Goal: Information Seeking & Learning: Check status

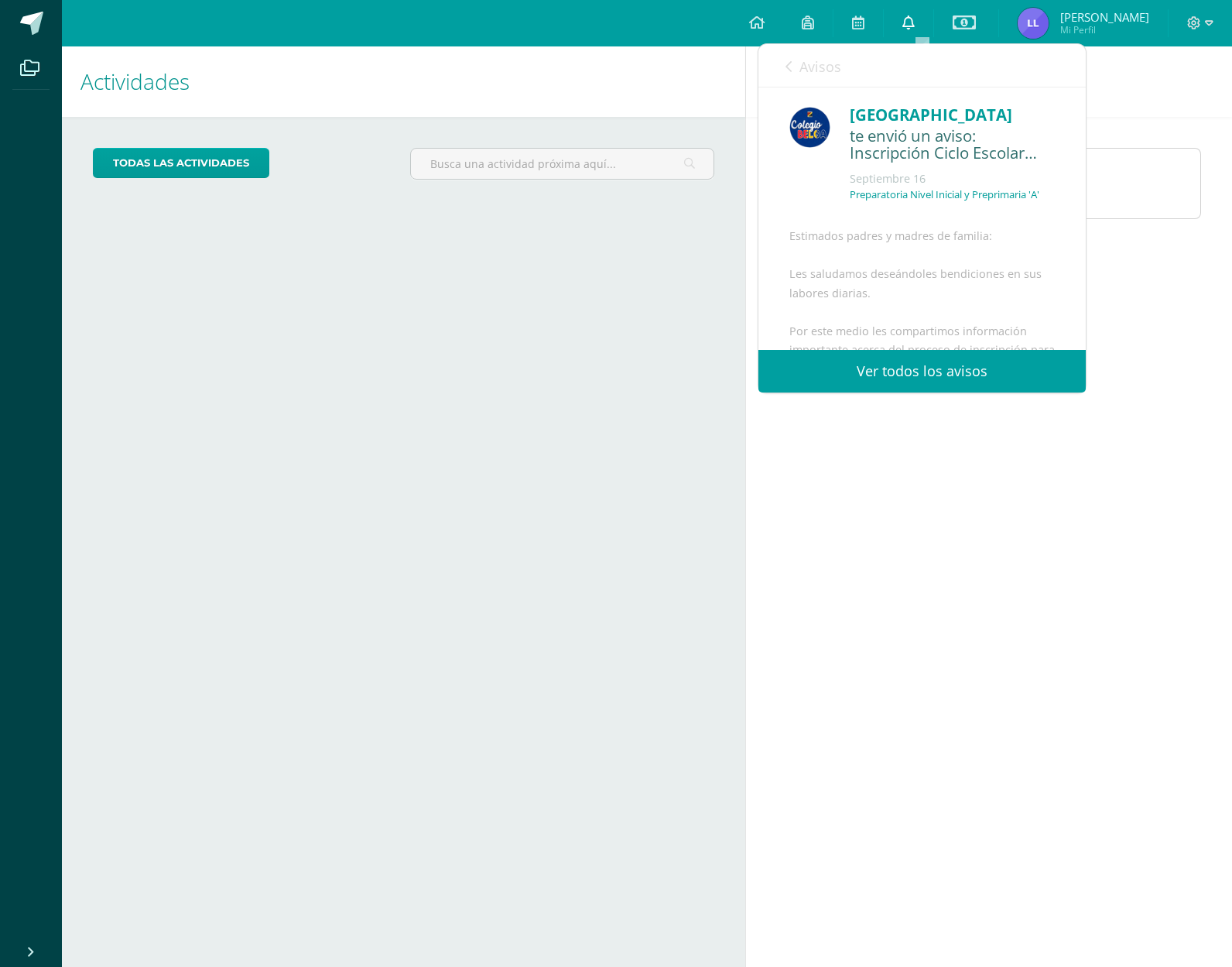
scroll to position [368, 0]
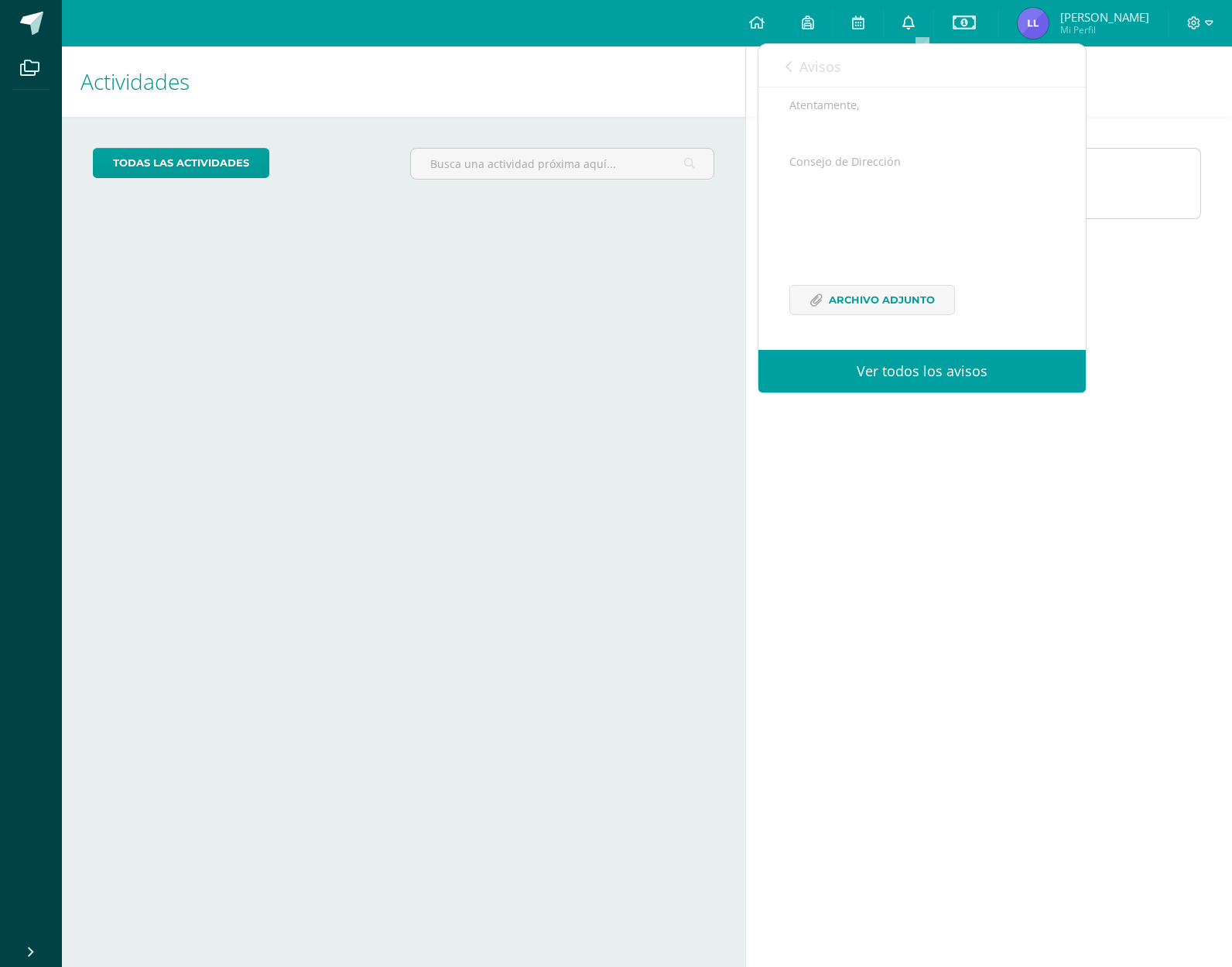
click at [915, 25] on icon at bounding box center [908, 22] width 13 height 13
click at [790, 64] on icon at bounding box center [788, 67] width 6 height 13
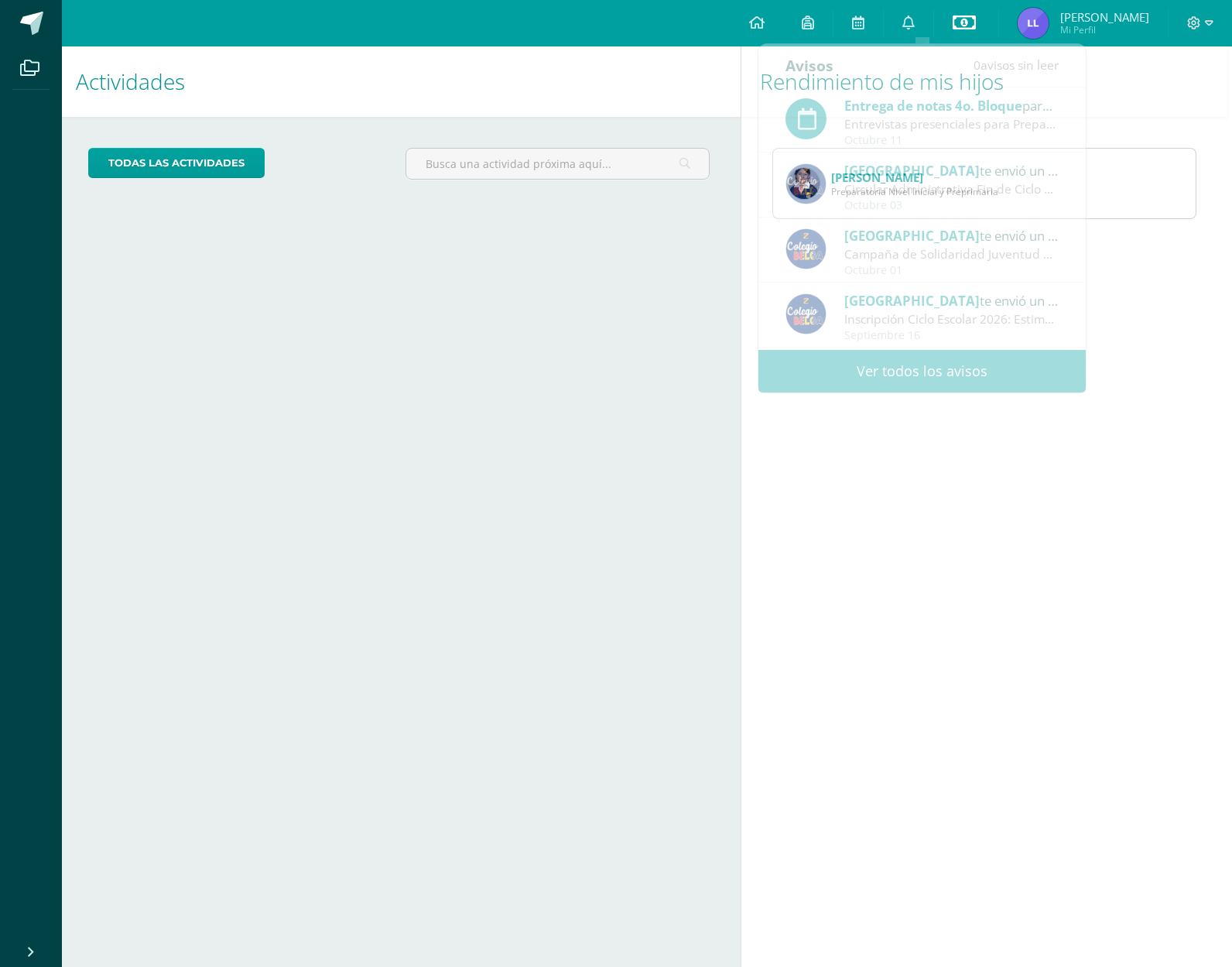
scroll to position [1, 7]
click at [975, 19] on icon at bounding box center [964, 22] width 23 height 19
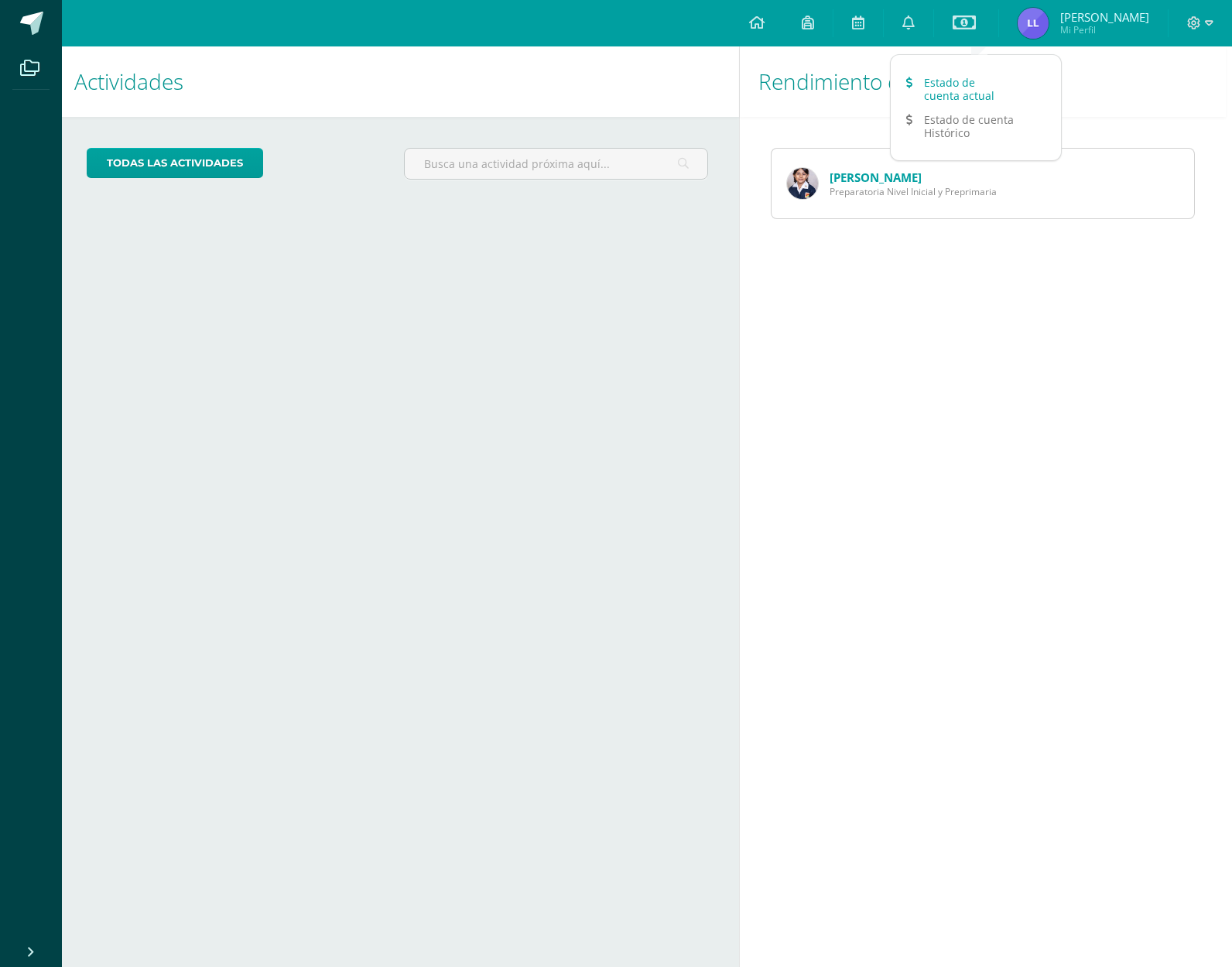
scroll to position [0, 6]
drag, startPoint x: 333, startPoint y: 324, endPoint x: 454, endPoint y: 247, distance: 143.4
click at [333, 324] on div "Actividades Mis hijos todas las Actividades No tienes actividades Échale un vis…" at bounding box center [394, 506] width 690 height 920
click at [764, 25] on icon at bounding box center [756, 22] width 15 height 13
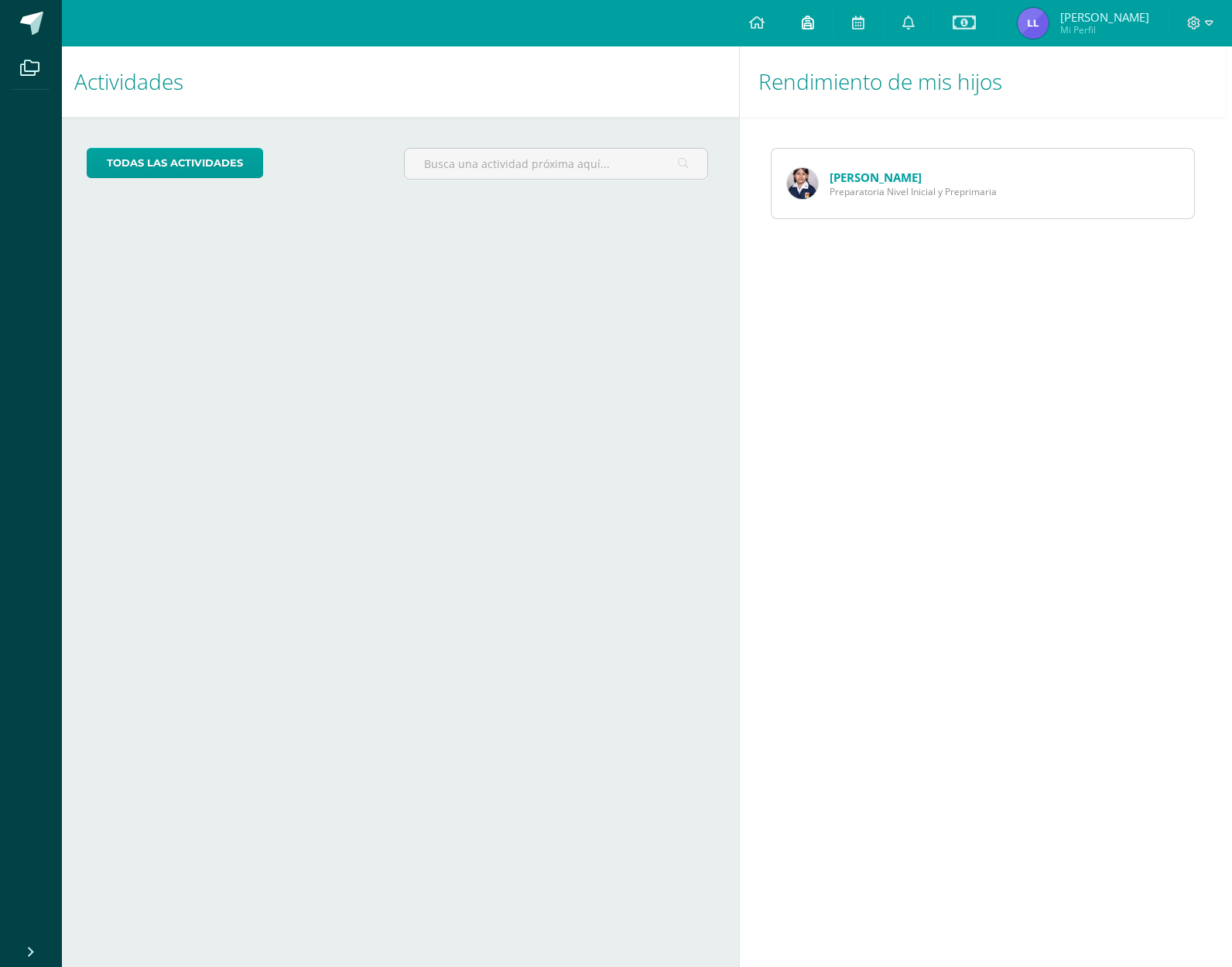
click at [814, 23] on icon at bounding box center [808, 22] width 13 height 13
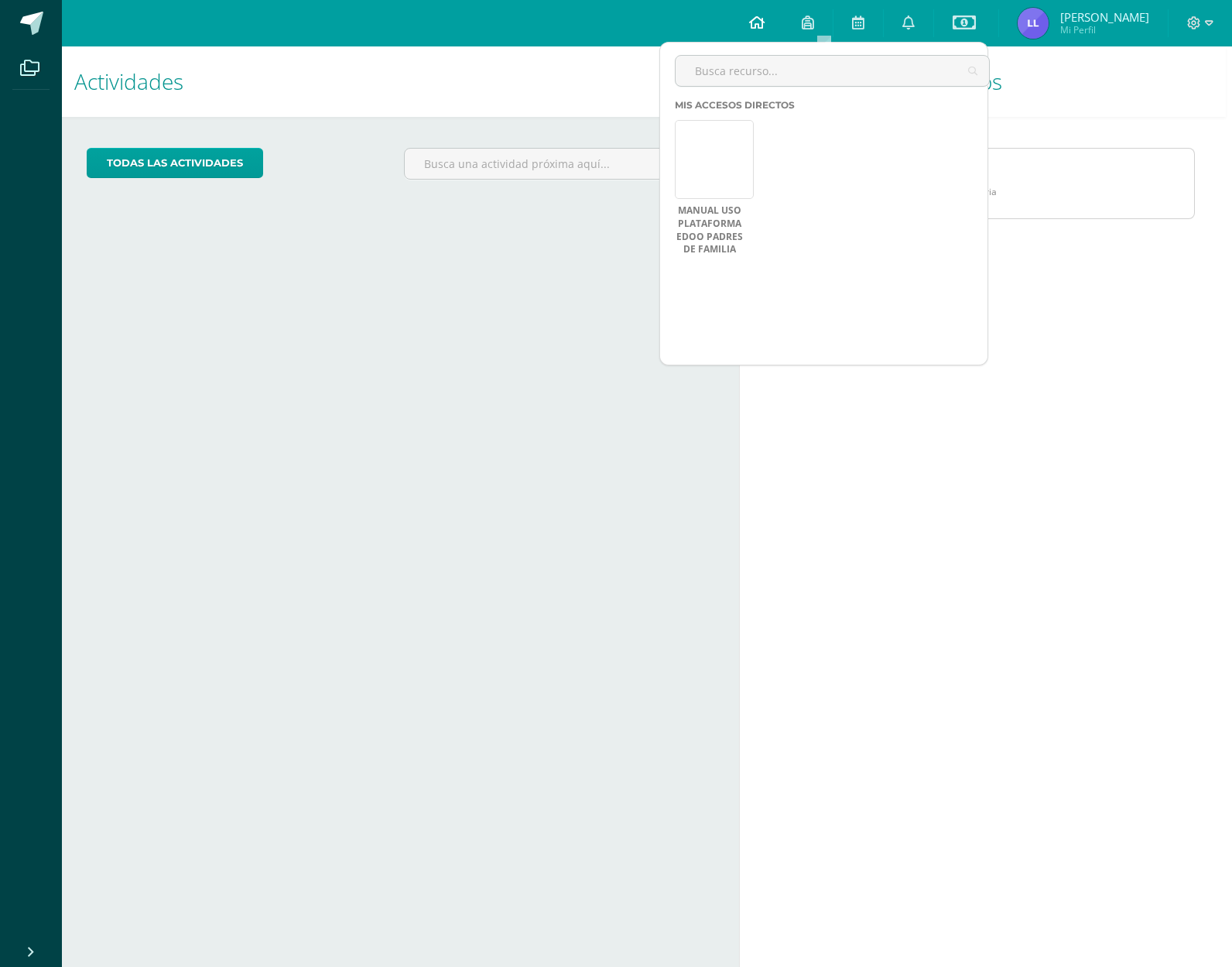
click at [764, 25] on icon at bounding box center [756, 22] width 15 height 13
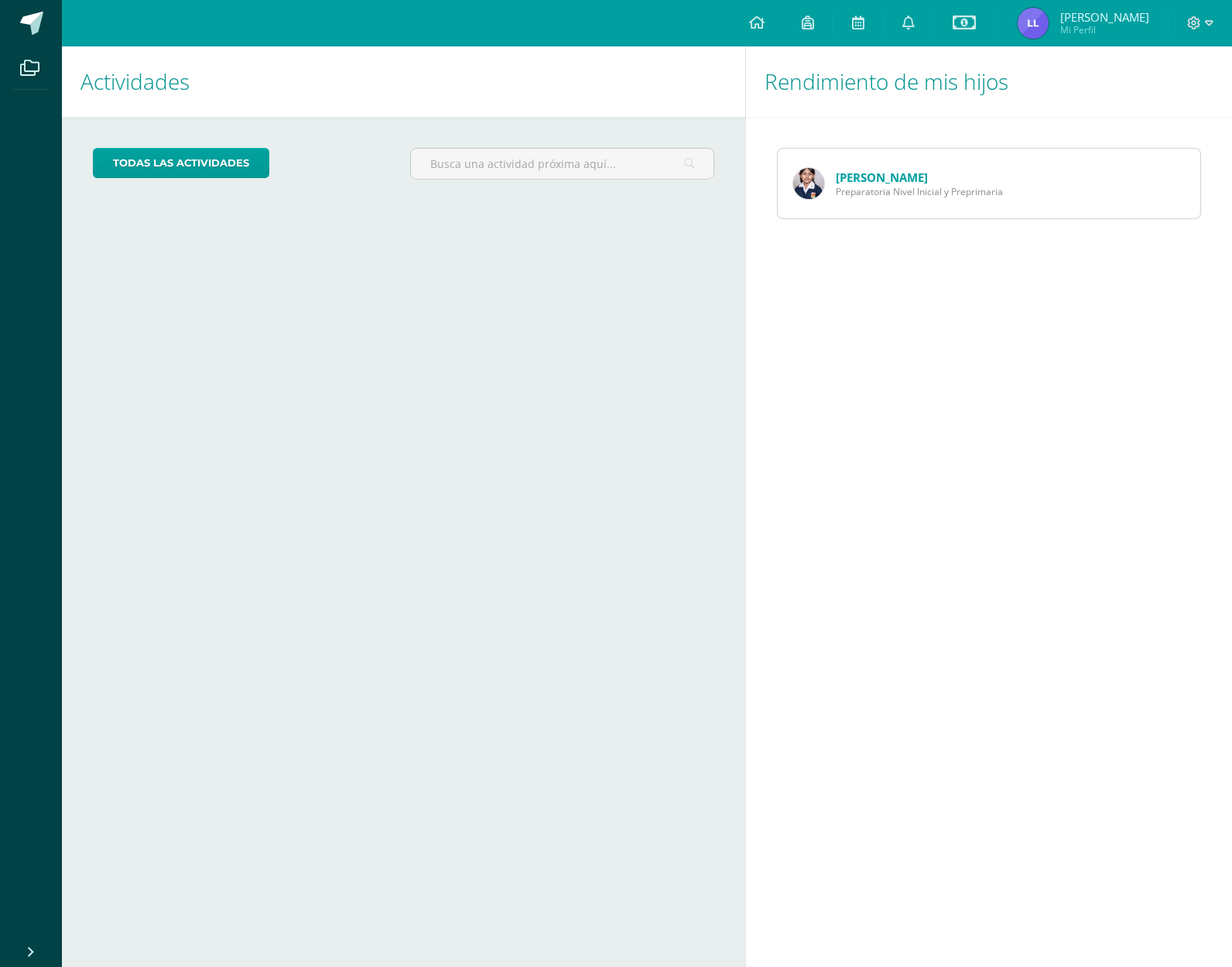
click at [852, 174] on link "[PERSON_NAME]" at bounding box center [881, 176] width 92 height 15
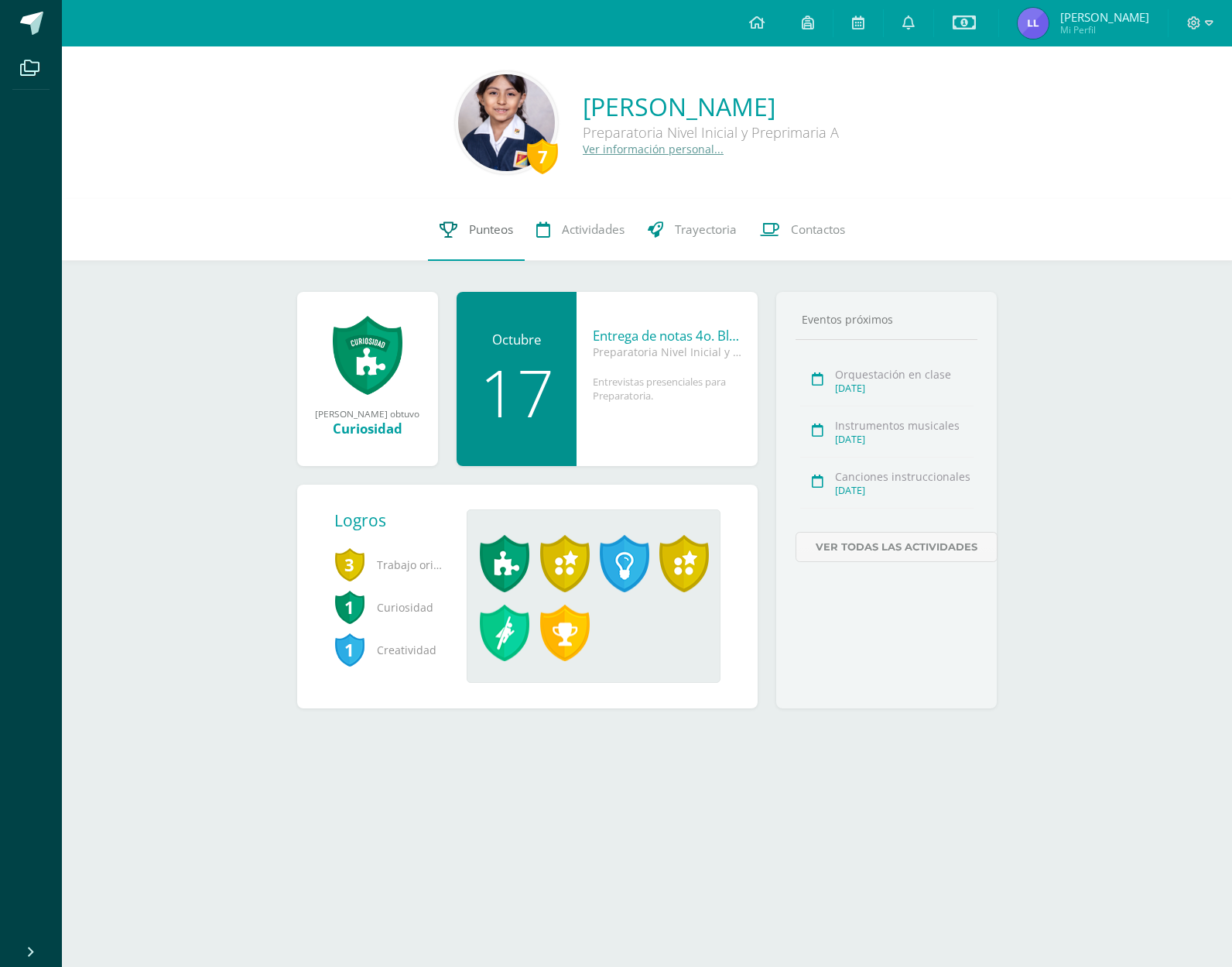
click at [473, 226] on span "Punteos" at bounding box center [490, 229] width 44 height 16
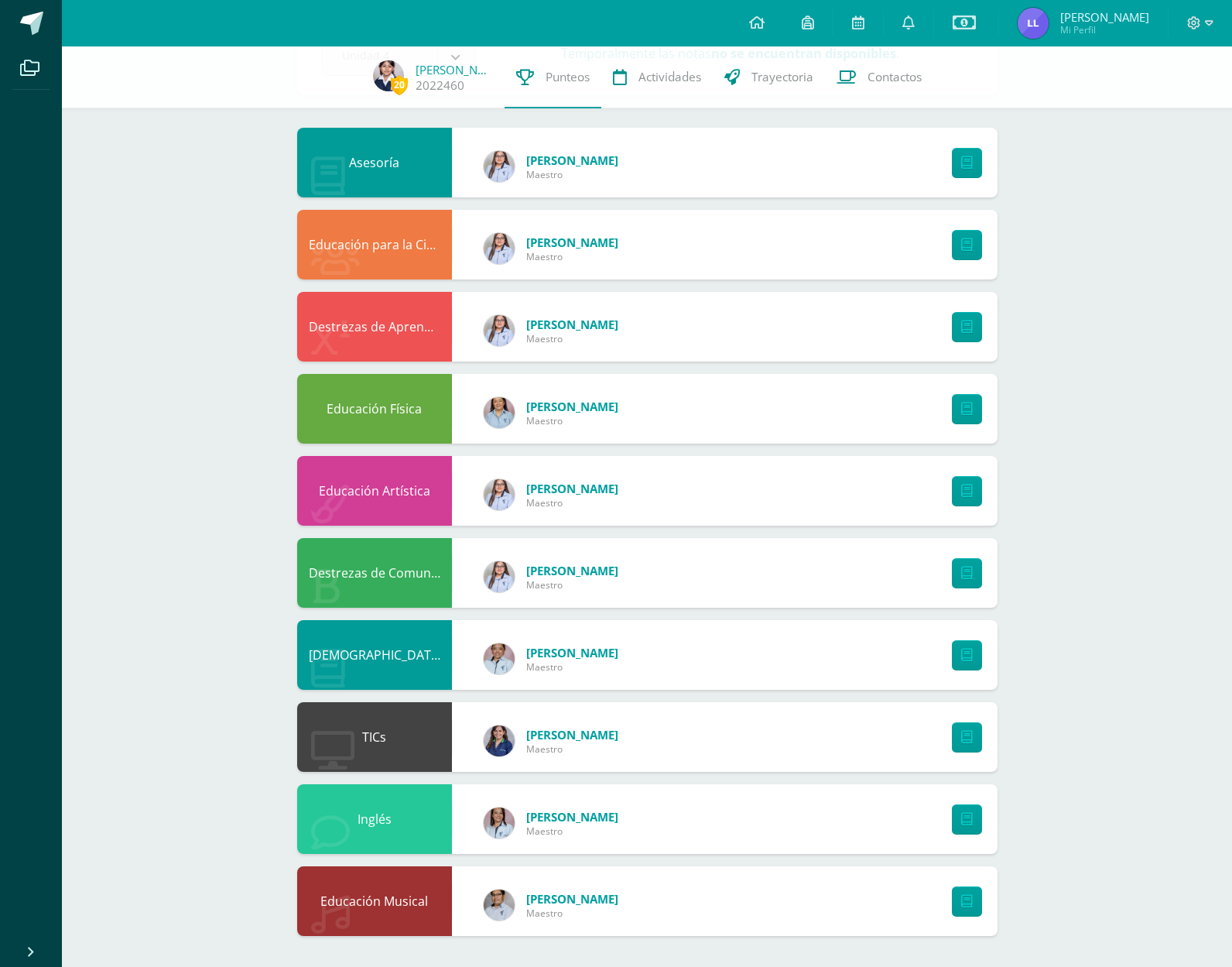
scroll to position [115, 0]
click at [966, 905] on icon at bounding box center [967, 901] width 12 height 13
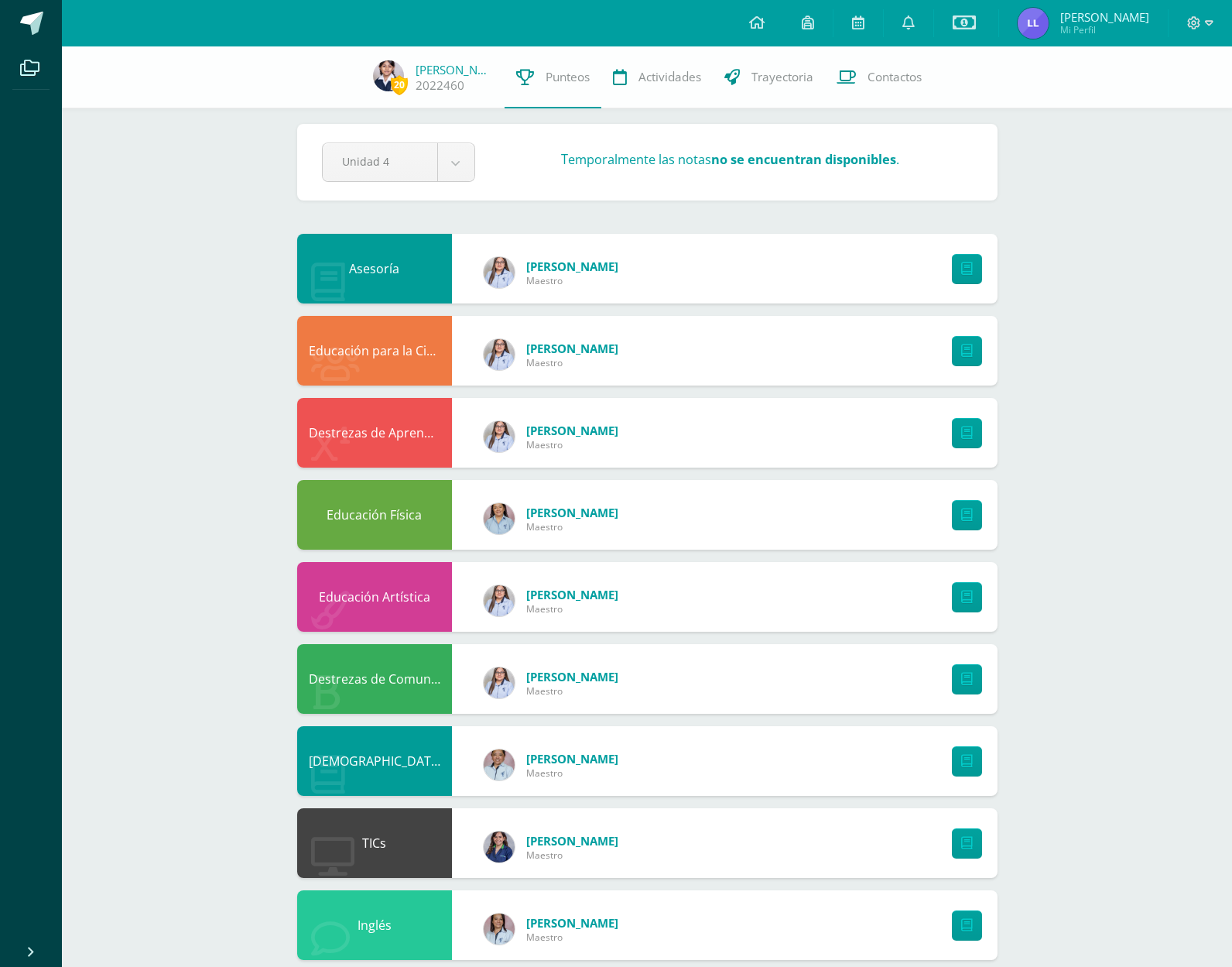
scroll to position [13, 0]
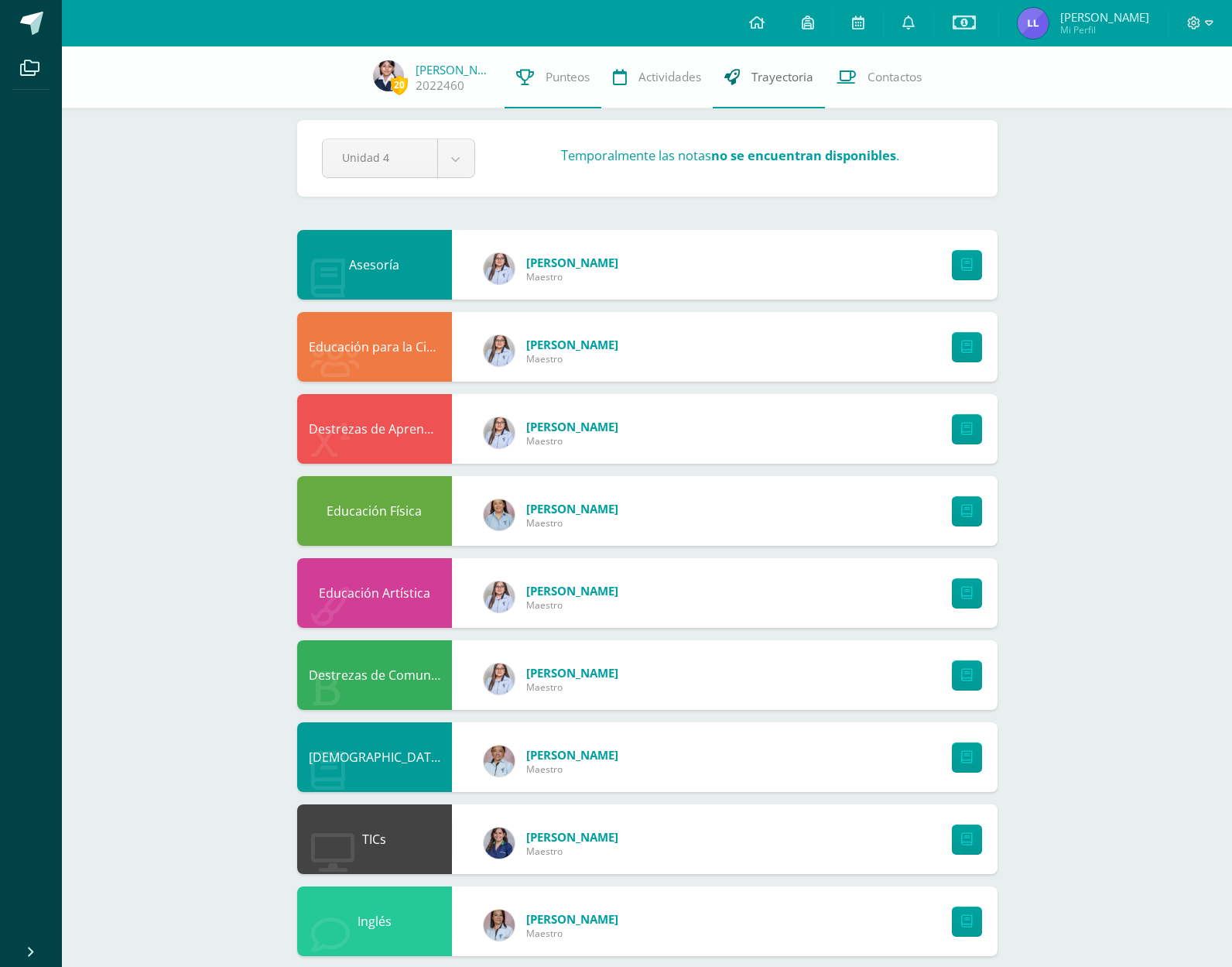
click at [774, 75] on span "Trayectoria" at bounding box center [781, 77] width 62 height 16
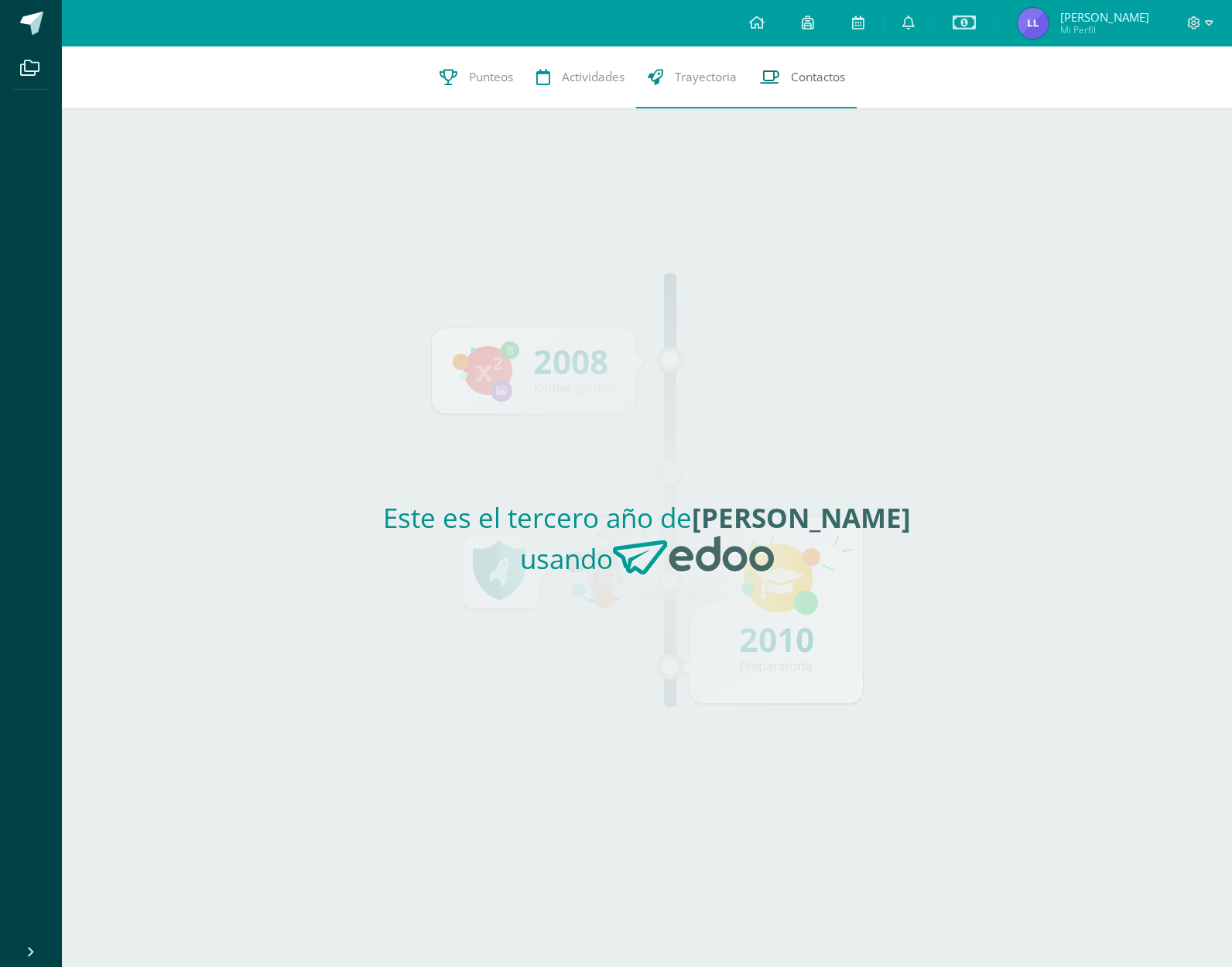
click at [832, 76] on span "Contactos" at bounding box center [817, 77] width 54 height 16
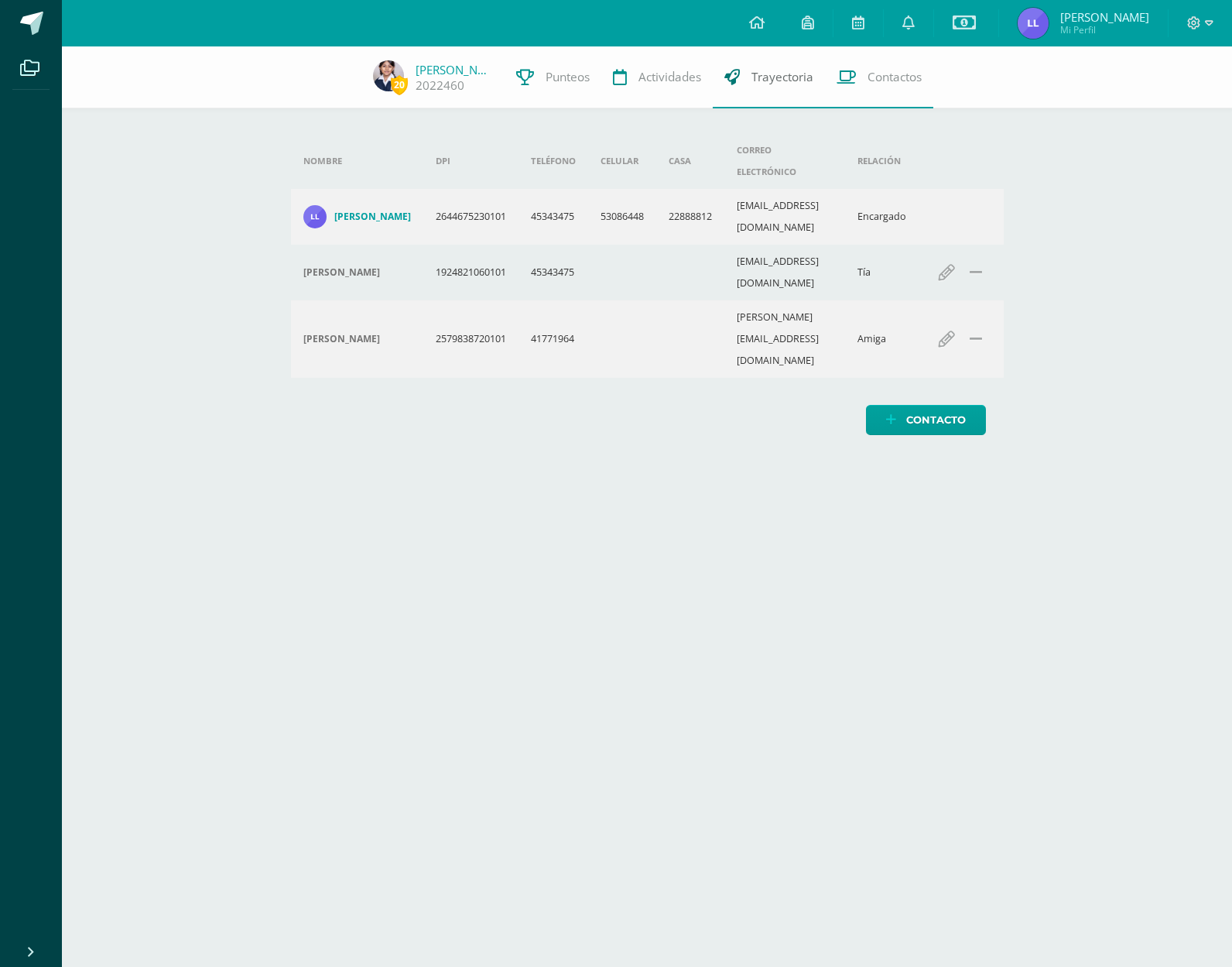
drag, startPoint x: 779, startPoint y: 75, endPoint x: 756, endPoint y: 73, distance: 23.1
click at [779, 75] on span "Trayectoria" at bounding box center [781, 77] width 62 height 16
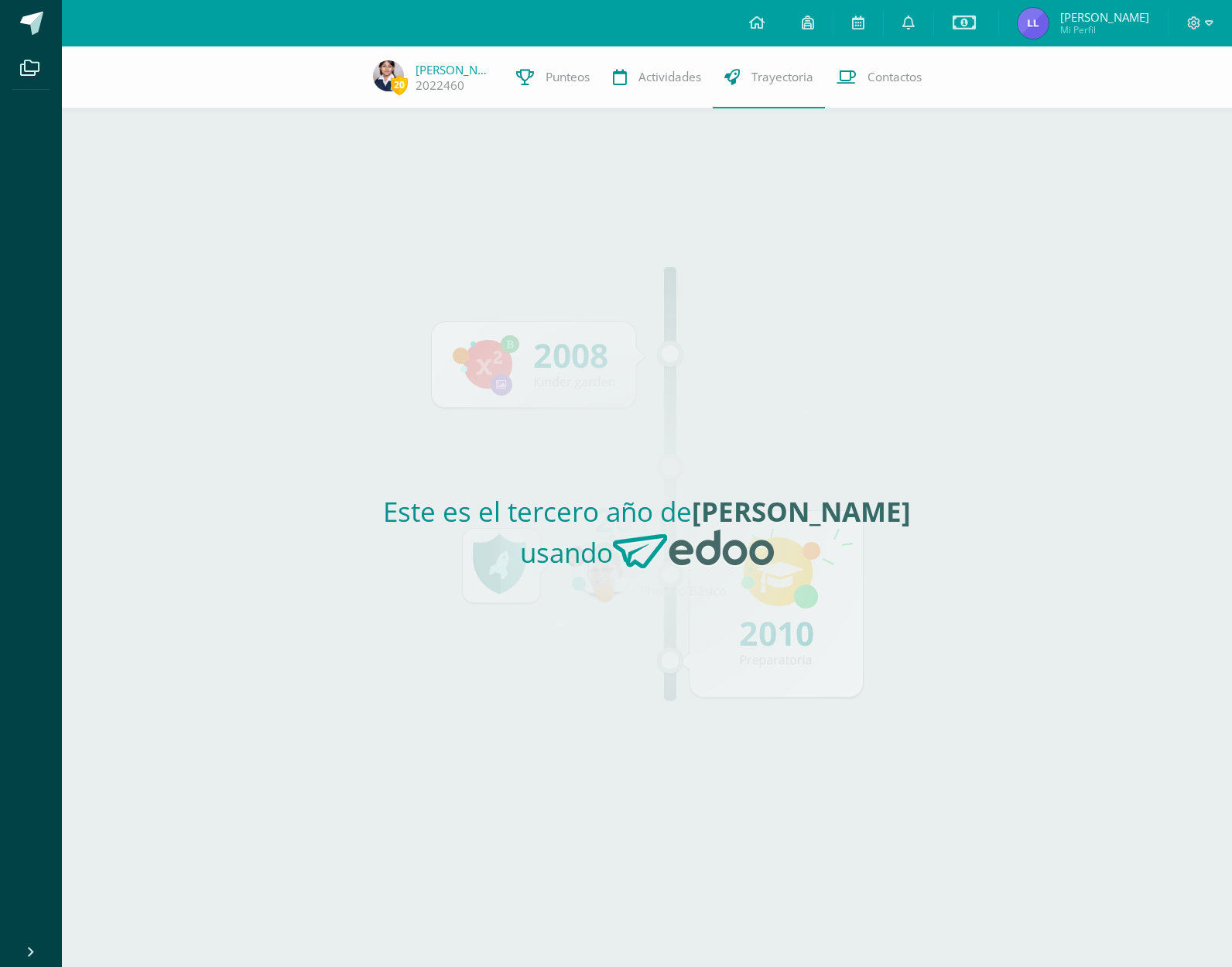
click at [663, 74] on span "Actividades" at bounding box center [670, 77] width 63 height 16
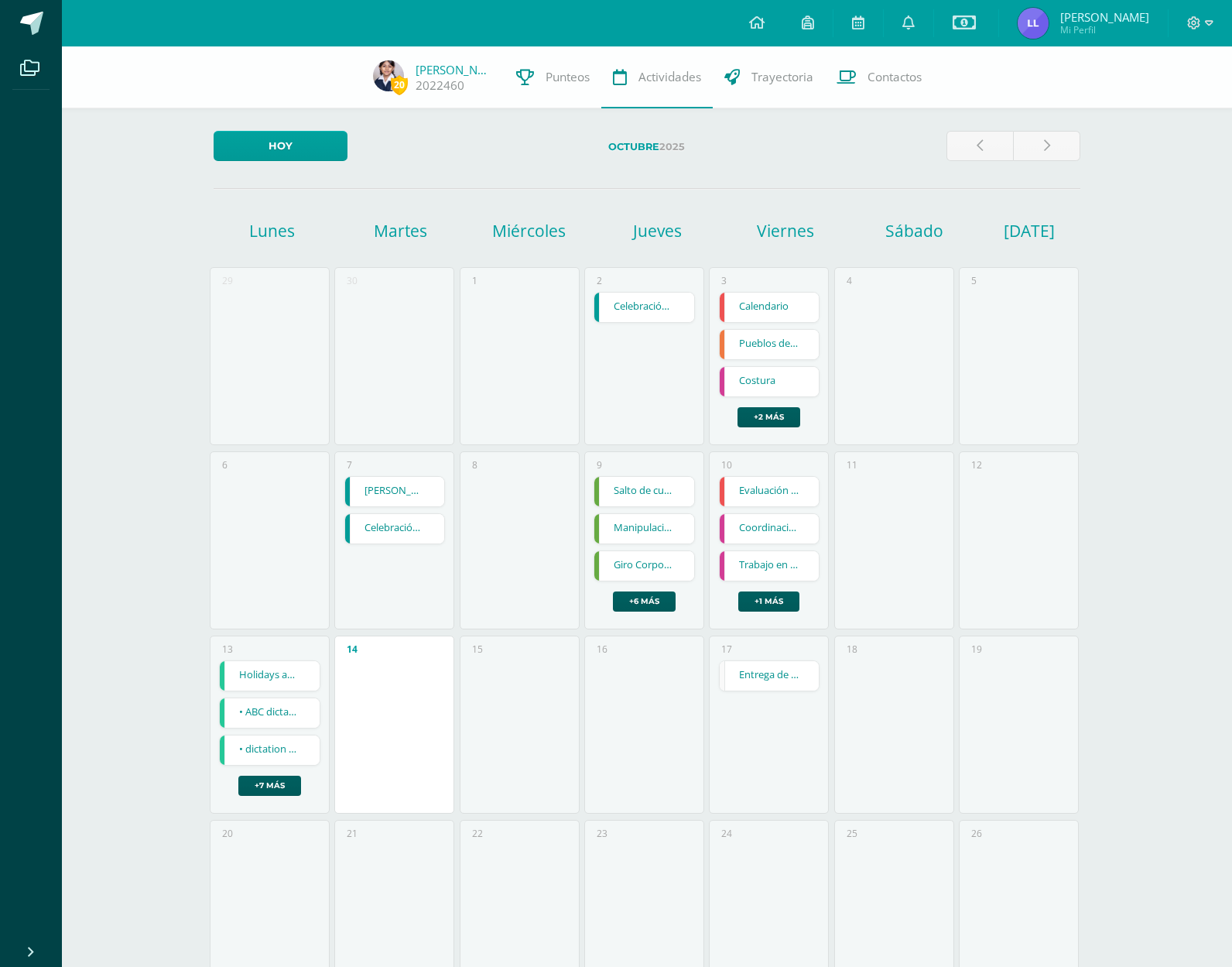
scroll to position [0, 1]
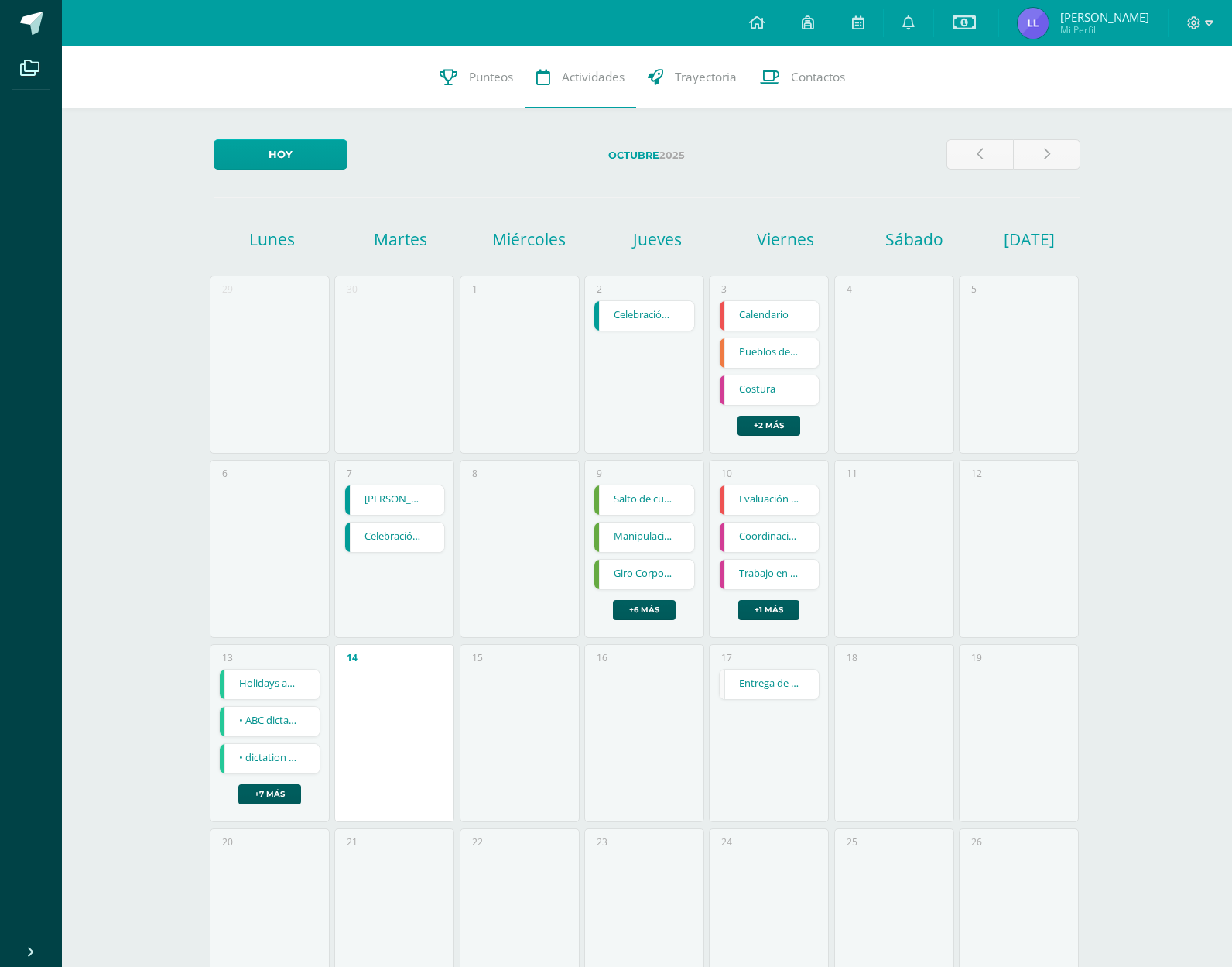
click at [772, 308] on link "Calendario" at bounding box center [769, 316] width 100 height 30
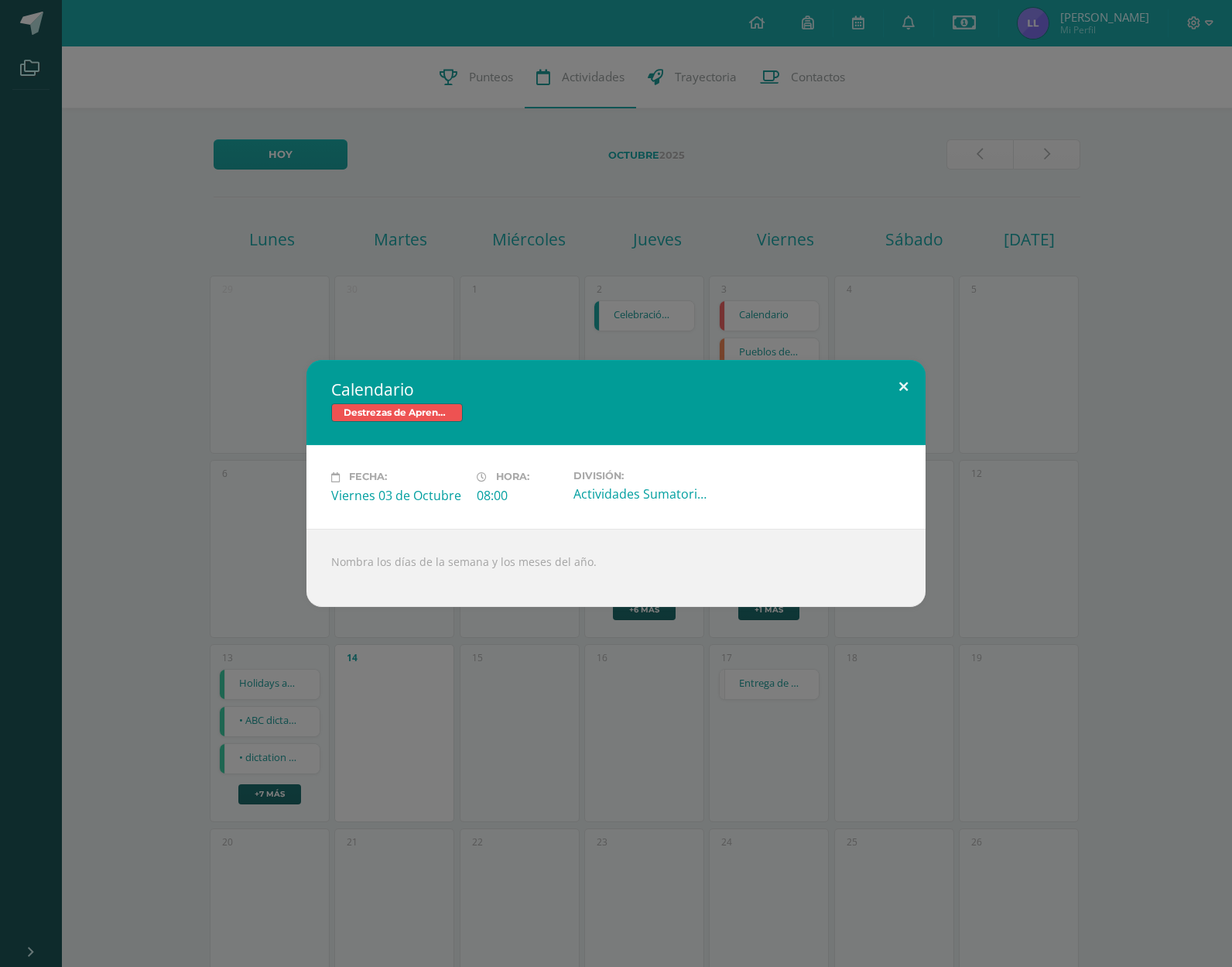
click at [902, 385] on button at bounding box center [903, 386] width 44 height 53
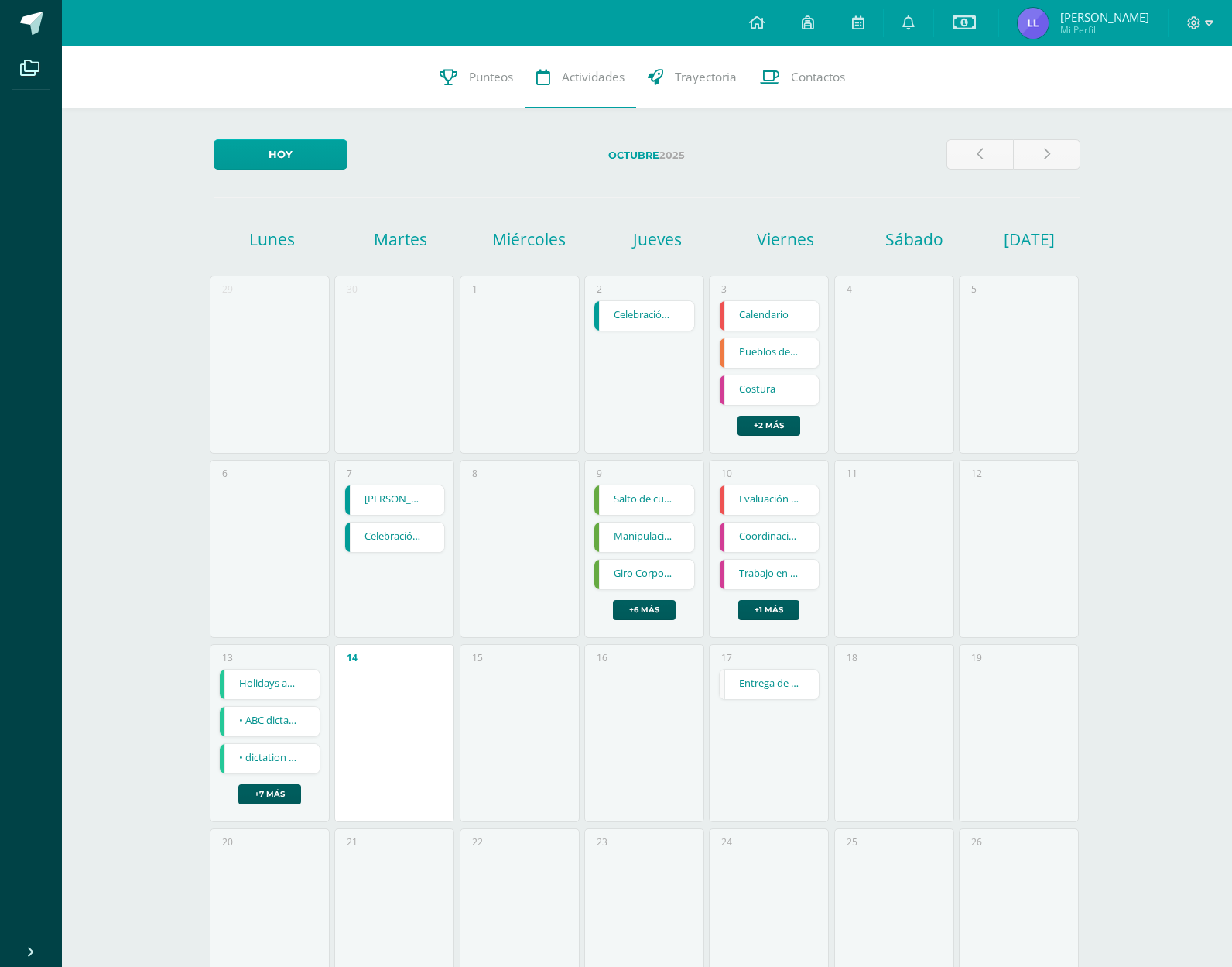
scroll to position [0, 0]
click at [498, 80] on span "Punteos" at bounding box center [490, 77] width 44 height 16
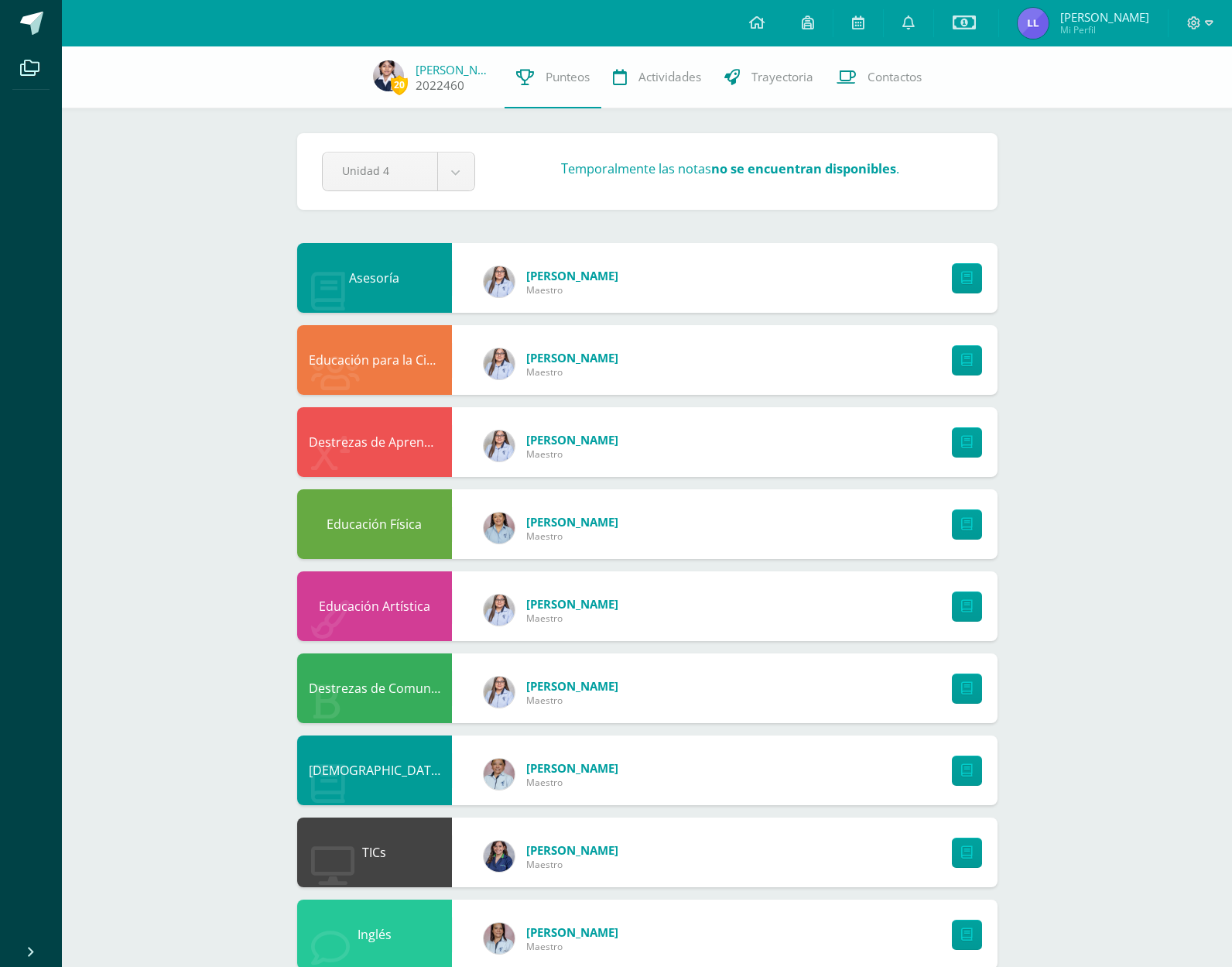
click at [448, 67] on link "[PERSON_NAME]" at bounding box center [454, 69] width 77 height 15
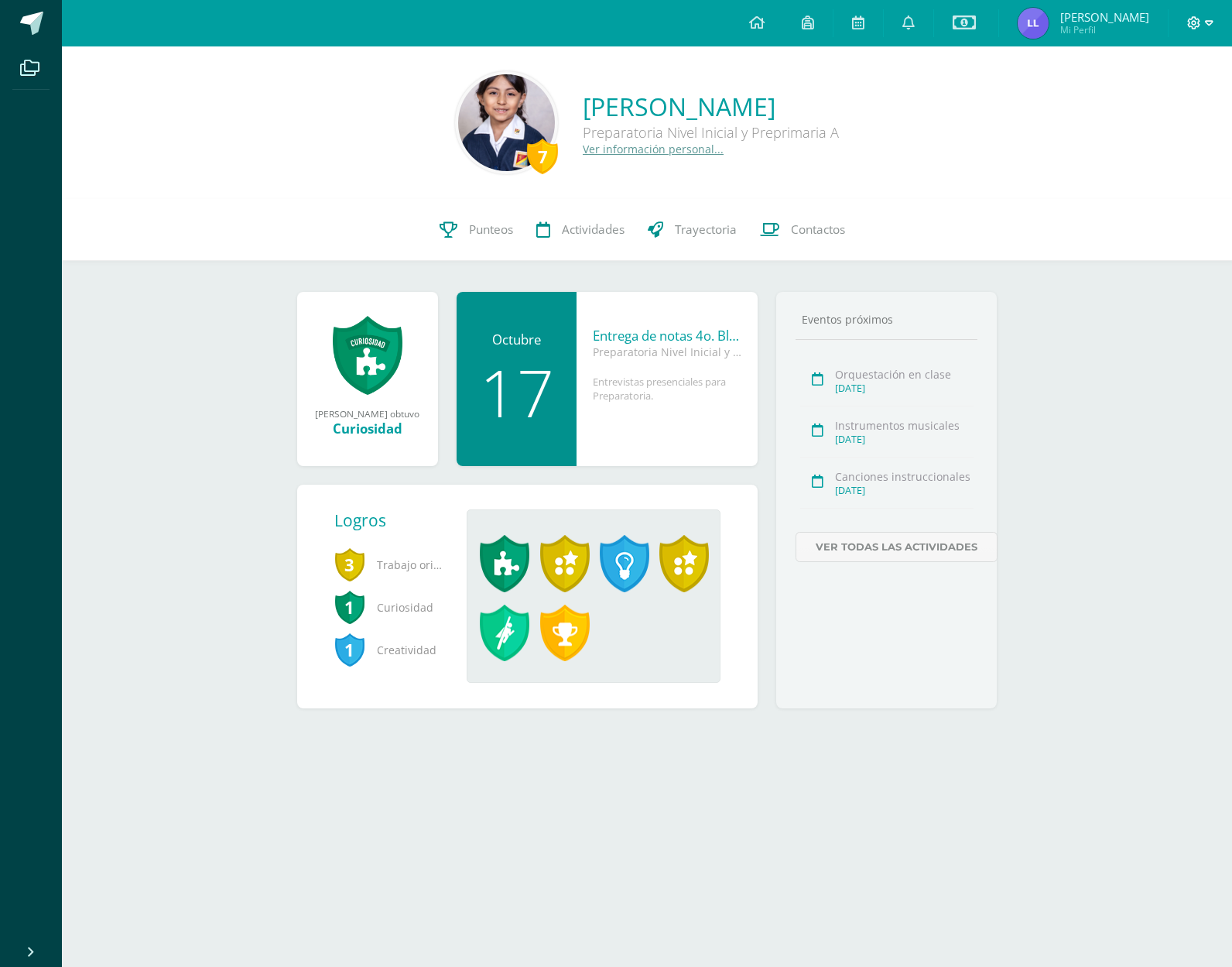
click at [1201, 21] on span at bounding box center [1200, 22] width 26 height 17
drag, startPoint x: 772, startPoint y: 25, endPoint x: 811, endPoint y: 23, distance: 39.1
click at [764, 25] on icon at bounding box center [756, 22] width 15 height 13
